Goal: Check status: Check status

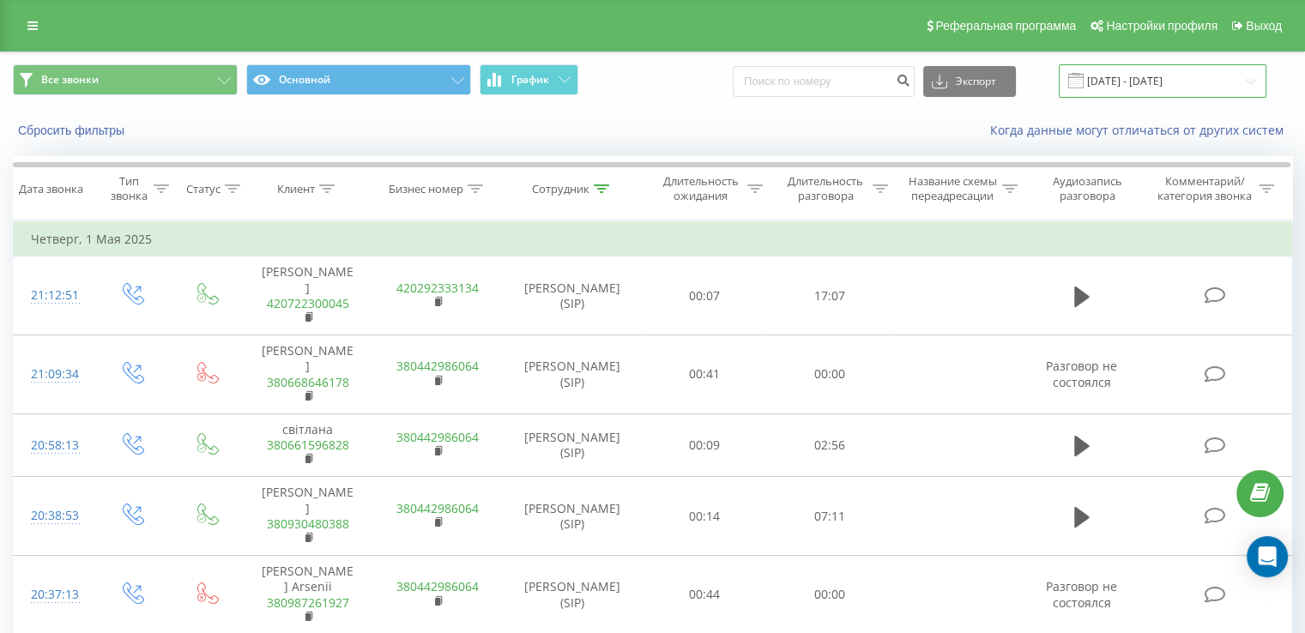
click at [1128, 64] on input "[DATE] - [DATE]" at bounding box center [1163, 80] width 208 height 33
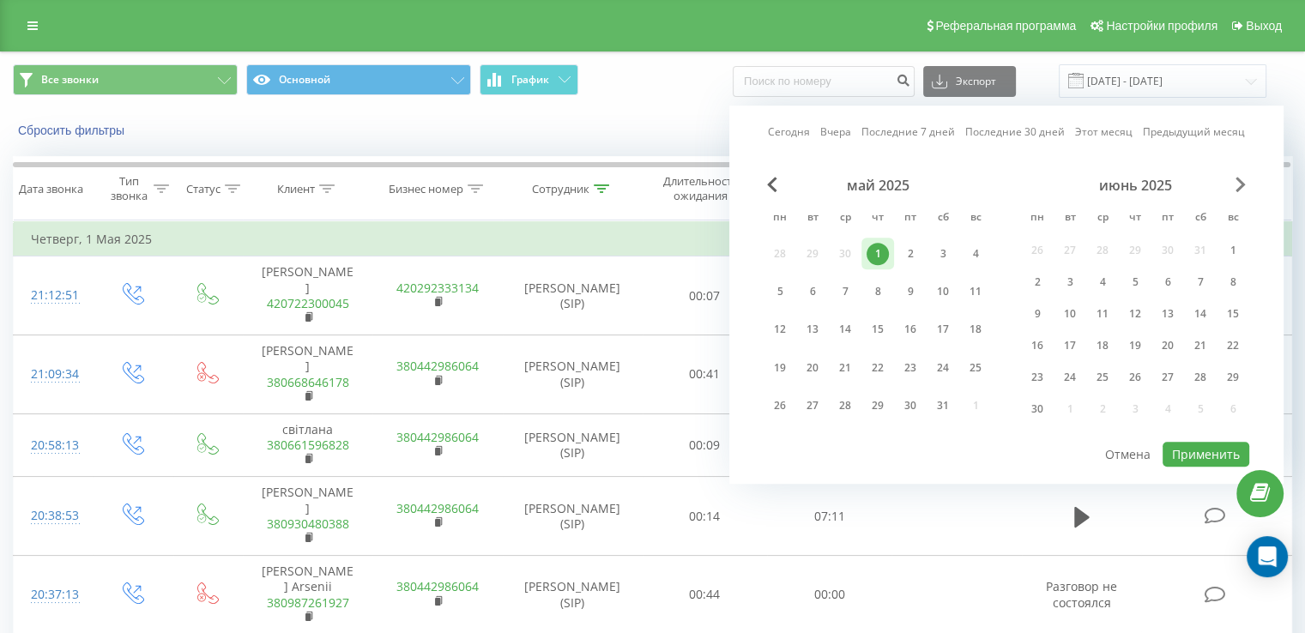
click at [1244, 183] on span "Next Month" at bounding box center [1240, 184] width 10 height 15
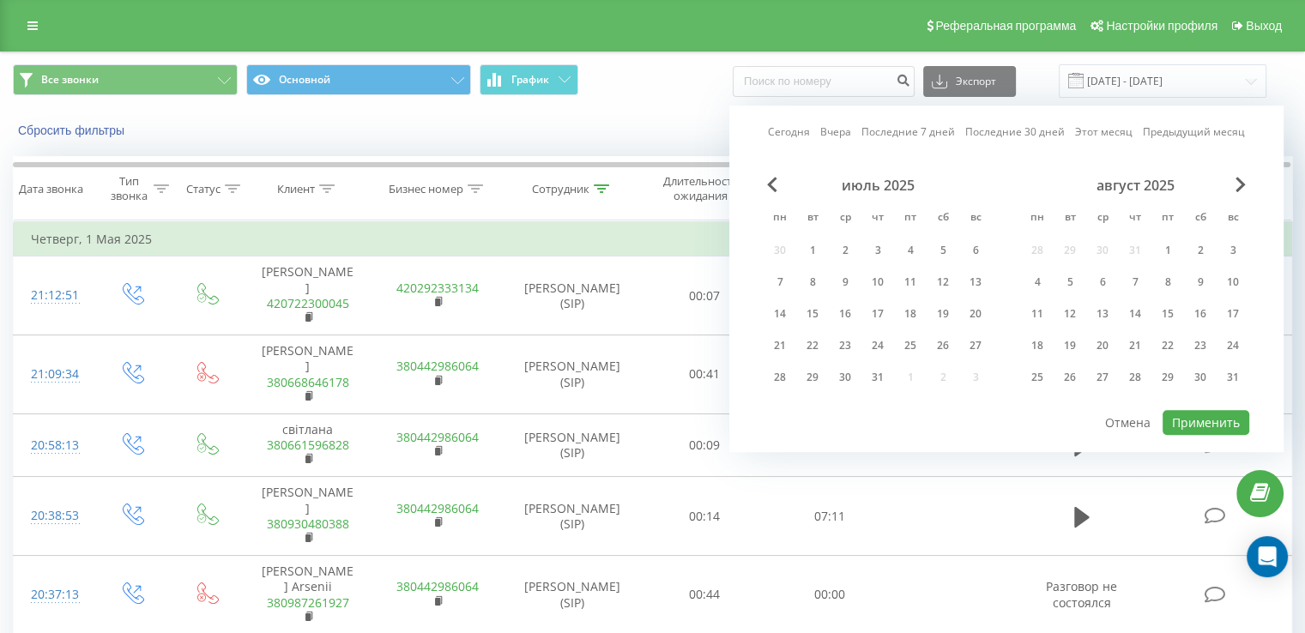
click at [1233, 190] on div "август 2025" at bounding box center [1135, 185] width 228 height 17
click at [1237, 179] on span "Next Month" at bounding box center [1240, 184] width 10 height 15
click at [1140, 320] on div "18" at bounding box center [1135, 314] width 22 height 22
click at [1199, 416] on button "Применить" at bounding box center [1205, 422] width 87 height 25
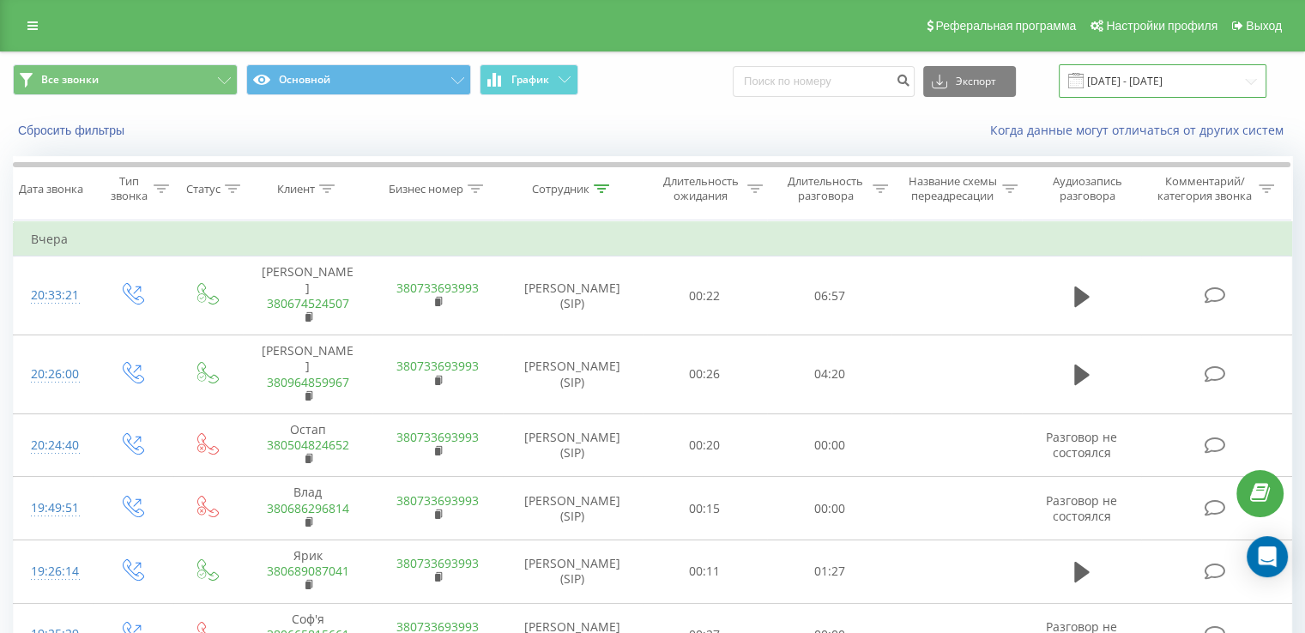
click at [1137, 67] on input "[DATE] - [DATE]" at bounding box center [1163, 80] width 208 height 33
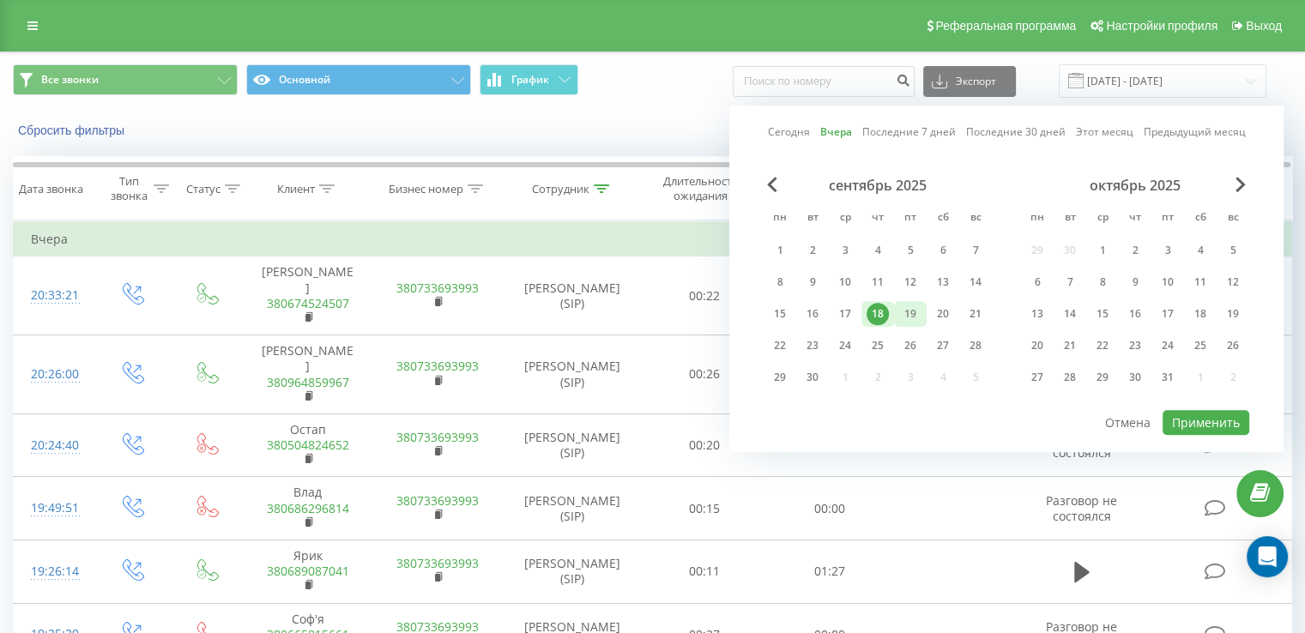
click at [920, 307] on div "19" at bounding box center [910, 314] width 22 height 22
click at [1197, 420] on button "Применить" at bounding box center [1205, 422] width 87 height 25
type input "[DATE] - [DATE]"
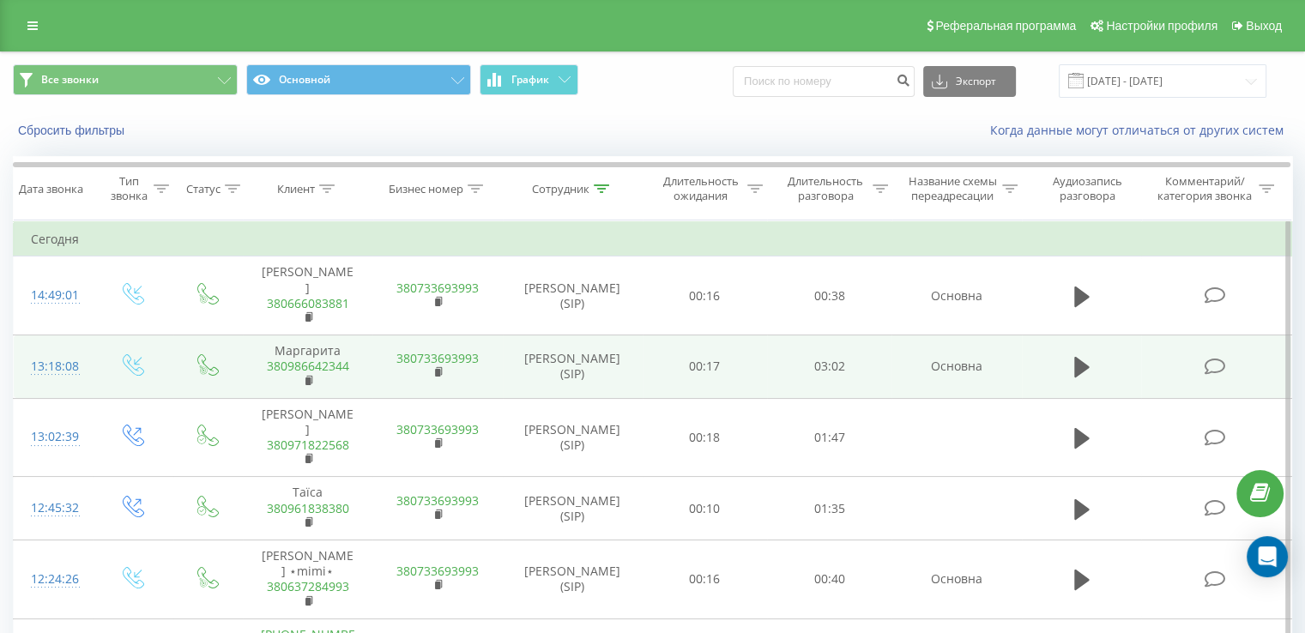
click at [923, 335] on td "Основна" at bounding box center [956, 366] width 130 height 63
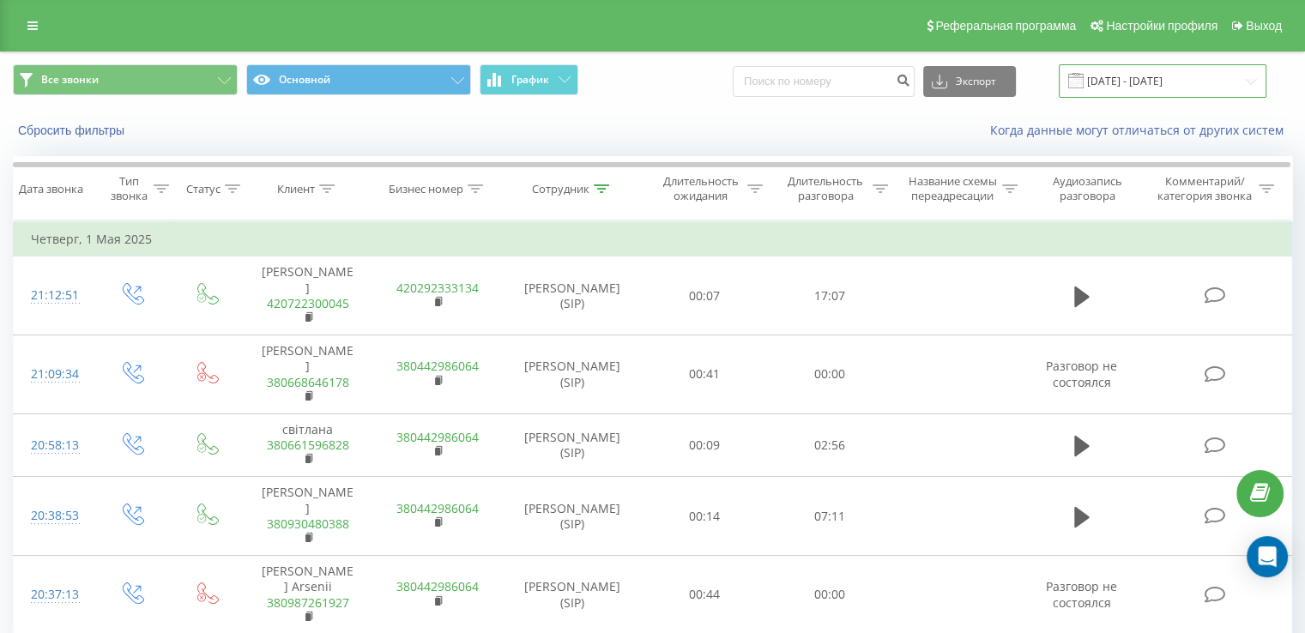
click at [1130, 85] on input "[DATE] - [DATE]" at bounding box center [1163, 80] width 208 height 33
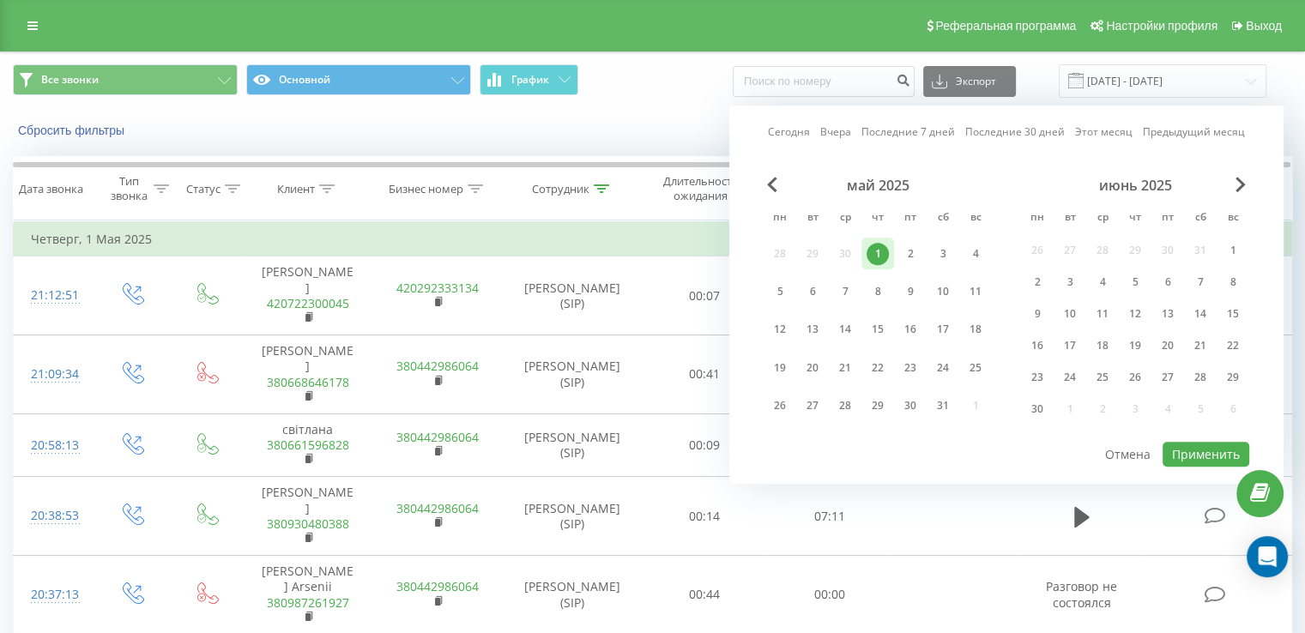
click at [1247, 184] on div "июнь 2025" at bounding box center [1135, 185] width 228 height 17
click at [1236, 180] on span "Next Month" at bounding box center [1240, 184] width 10 height 15
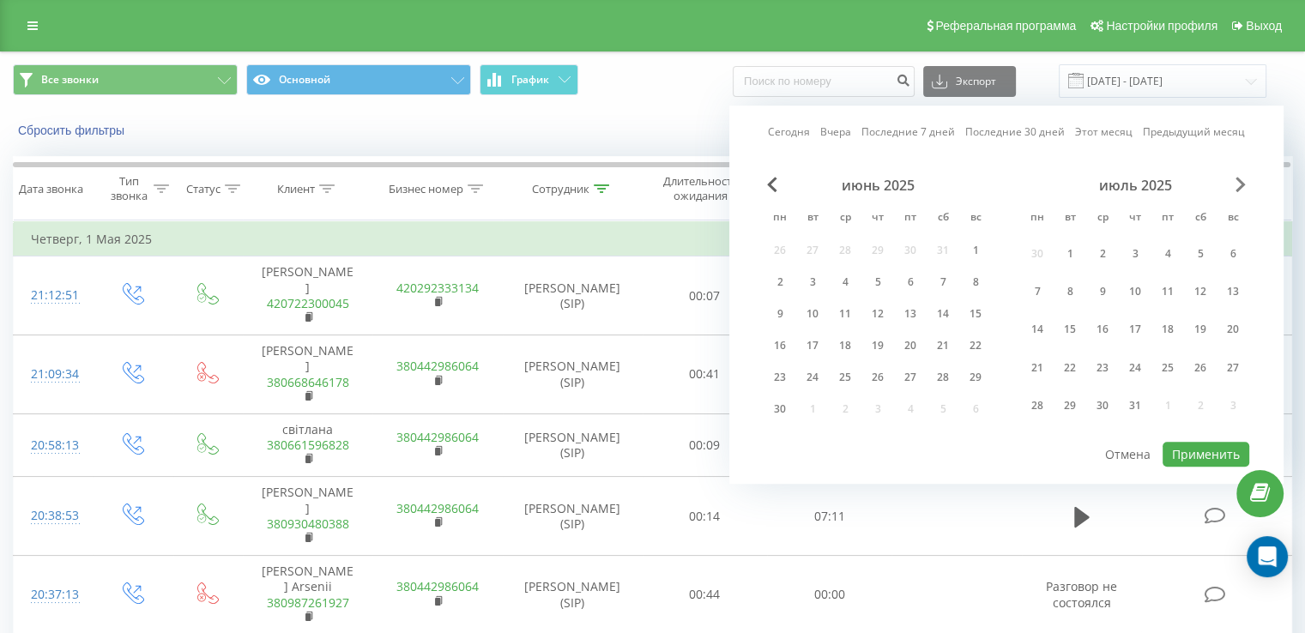
click at [1236, 180] on span "Next Month" at bounding box center [1240, 184] width 10 height 15
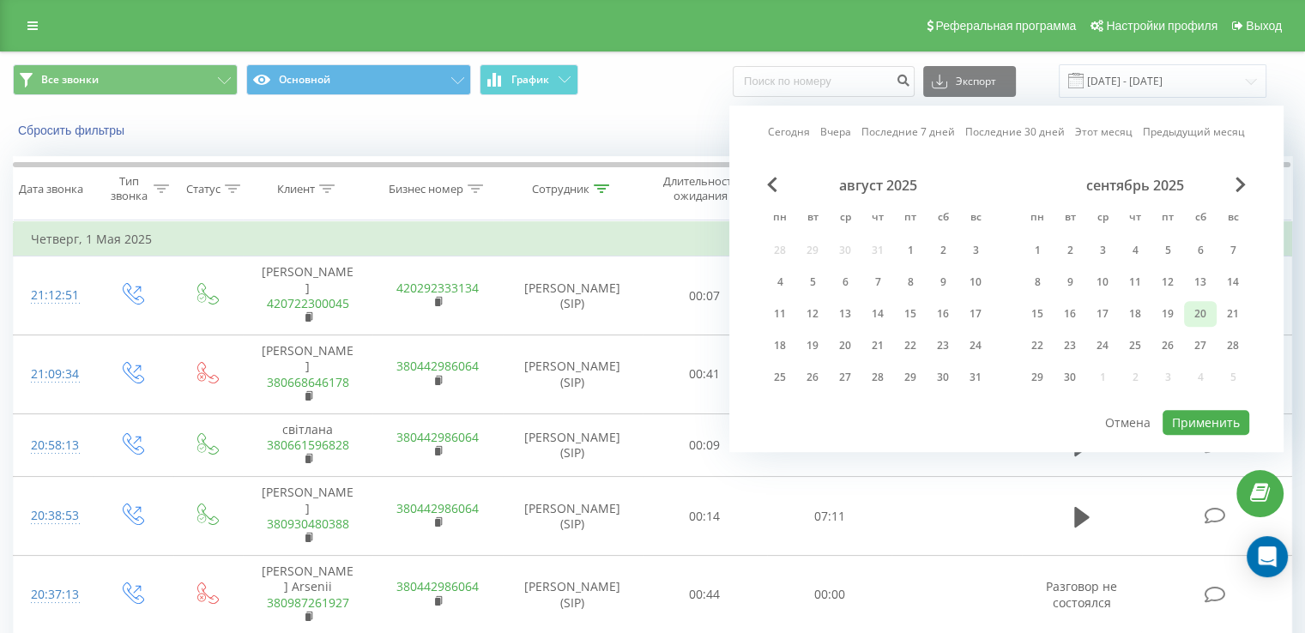
click at [1193, 310] on div "20" at bounding box center [1200, 314] width 22 height 22
click at [1166, 305] on div "19" at bounding box center [1167, 314] width 22 height 22
click at [1196, 317] on div "20" at bounding box center [1200, 314] width 22 height 22
click at [1174, 311] on div "19" at bounding box center [1167, 314] width 22 height 22
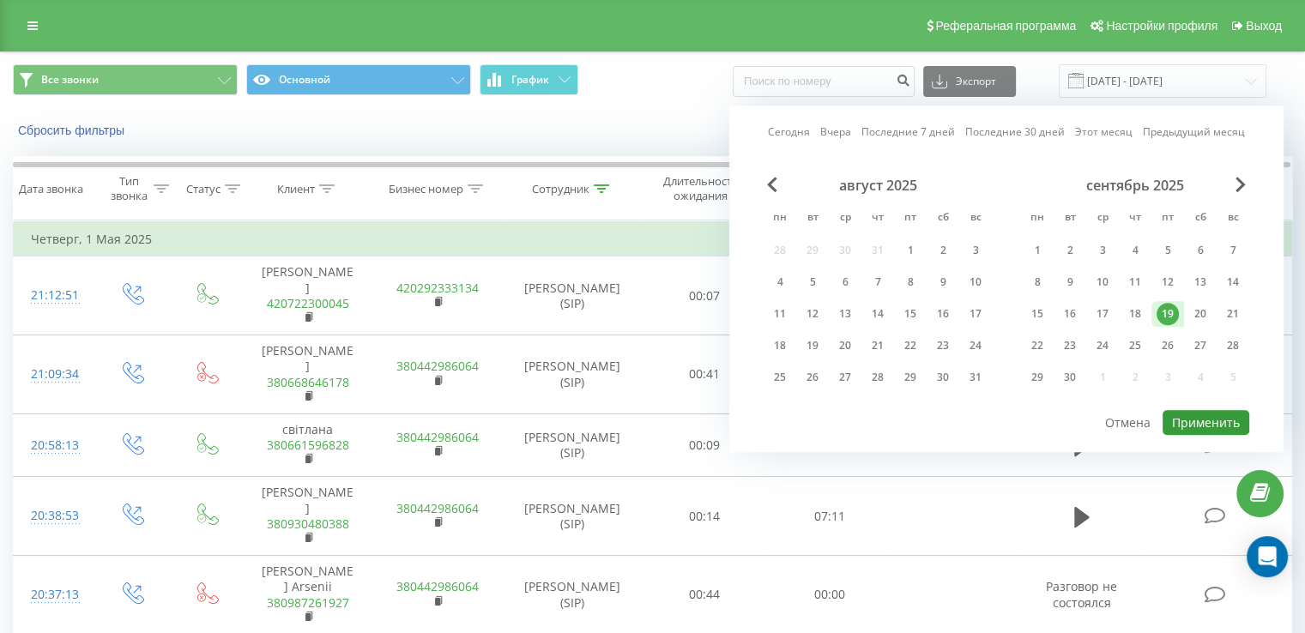
click at [1205, 420] on button "Применить" at bounding box center [1205, 422] width 87 height 25
type input "[DATE] - [DATE]"
